Goal: Check status

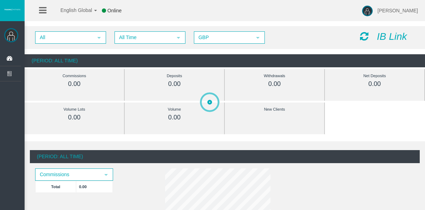
click at [145, 31] on span "All Time select 5" at bounding box center [150, 37] width 71 height 12
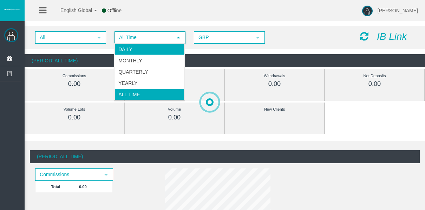
click at [152, 49] on li "Daily" at bounding box center [150, 49] width 70 height 11
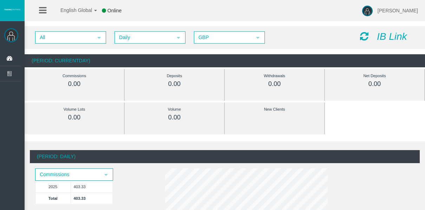
drag, startPoint x: 49, startPoint y: 181, endPoint x: 33, endPoint y: 193, distance: 19.6
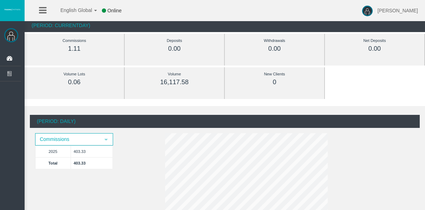
scroll to position [0, 0]
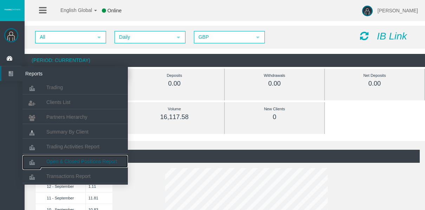
click at [72, 157] on link "Open & Closed Positions Report" at bounding box center [75, 161] width 105 height 13
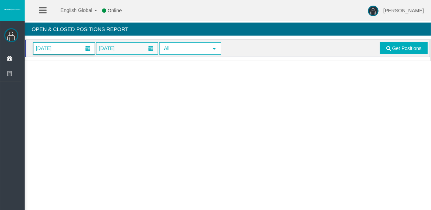
click at [62, 49] on span "[DATE]" at bounding box center [63, 49] width 61 height 12
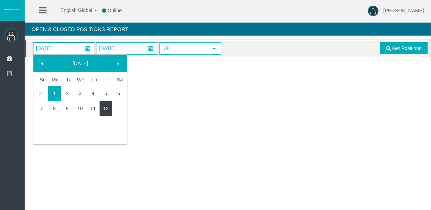
click at [101, 111] on link "12" at bounding box center [106, 108] width 13 height 13
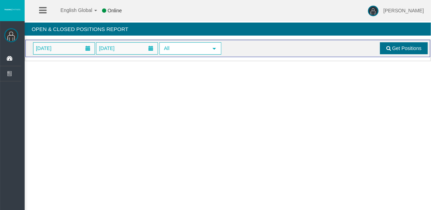
click at [390, 42] on link "Get Positions" at bounding box center [404, 48] width 48 height 12
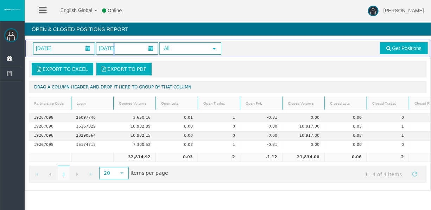
click at [111, 47] on span "[DATE]" at bounding box center [107, 48] width 20 height 10
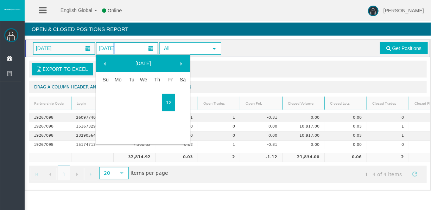
drag, startPoint x: 111, startPoint y: 47, endPoint x: 166, endPoint y: 98, distance: 74.1
click at [166, 98] on link "12" at bounding box center [168, 102] width 13 height 13
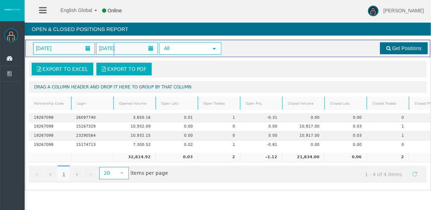
click at [421, 47] on span "Get Positions" at bounding box center [406, 48] width 29 height 6
click at [72, 46] on span "[DATE]" at bounding box center [63, 49] width 61 height 12
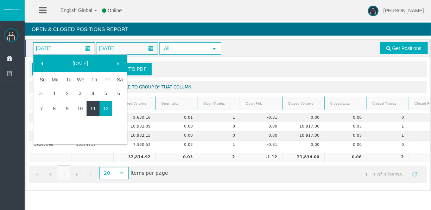
click at [97, 107] on link "11" at bounding box center [93, 108] width 13 height 13
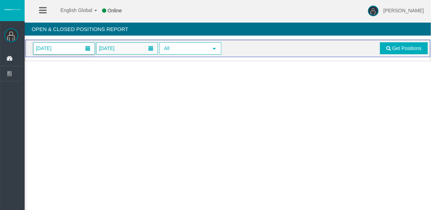
click at [64, 46] on span "[DATE]" at bounding box center [63, 49] width 61 height 12
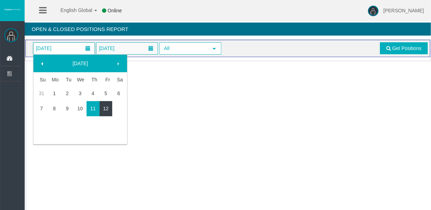
click at [106, 108] on link "12" at bounding box center [106, 108] width 13 height 13
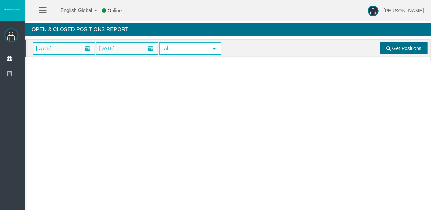
click at [411, 49] on span "Get Positions" at bounding box center [406, 48] width 29 height 6
